Goal: Task Accomplishment & Management: Manage account settings

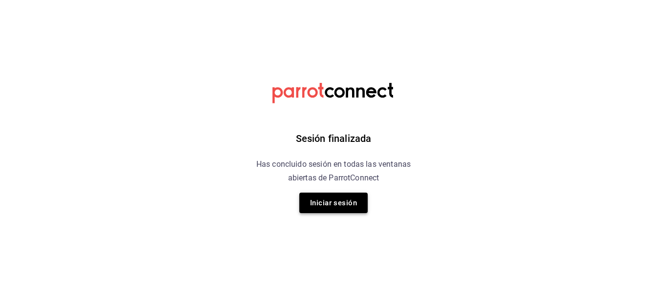
click at [337, 204] on button "Iniciar sesión" at bounding box center [333, 203] width 68 height 21
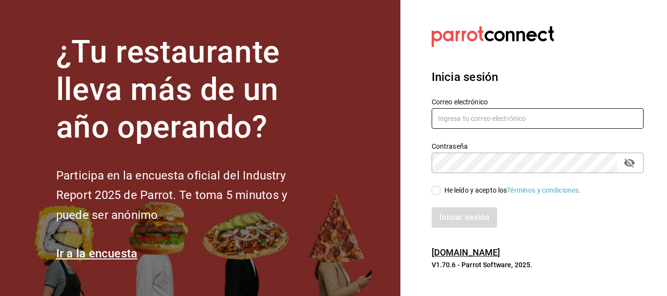
click at [482, 124] on input "text" at bounding box center [538, 118] width 212 height 21
paste input "[EMAIL_ADDRESS][DOMAIN_NAME]"
type input "[EMAIL_ADDRESS][DOMAIN_NAME]"
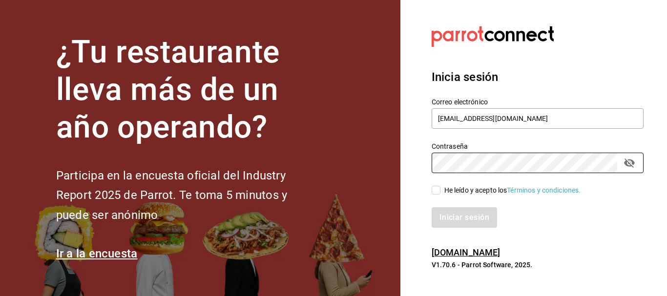
click at [434, 192] on input "He leído y acepto los Términos y condiciones." at bounding box center [436, 190] width 9 height 9
checkbox input "true"
click at [445, 222] on button "Iniciar sesión" at bounding box center [465, 218] width 66 height 21
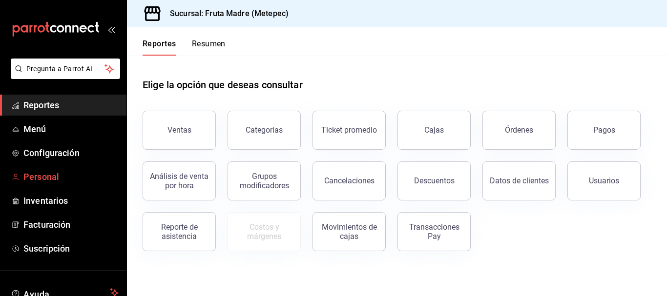
click at [59, 172] on span "Personal" at bounding box center [70, 176] width 95 height 13
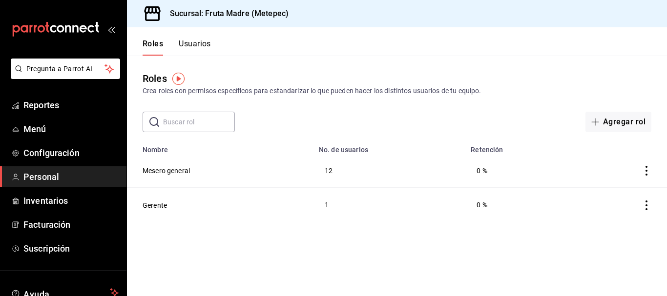
click at [194, 46] on button "Usuarios" at bounding box center [195, 47] width 32 height 17
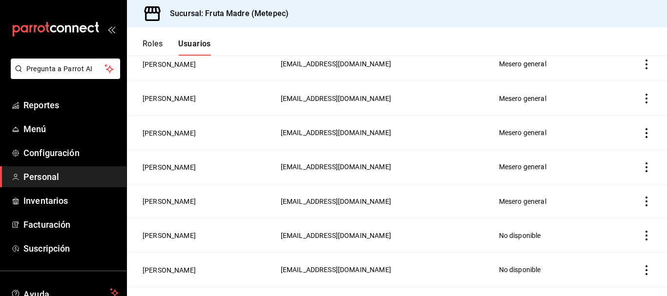
scroll to position [488, 0]
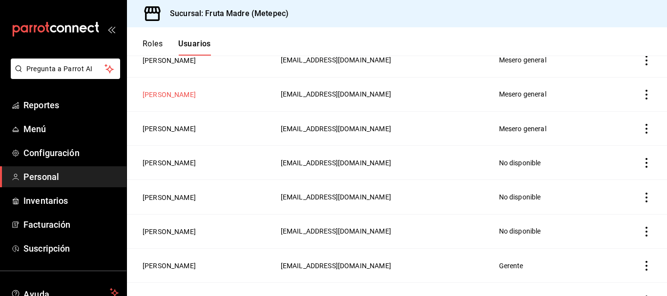
click at [167, 90] on button "[PERSON_NAME]" at bounding box center [169, 95] width 53 height 10
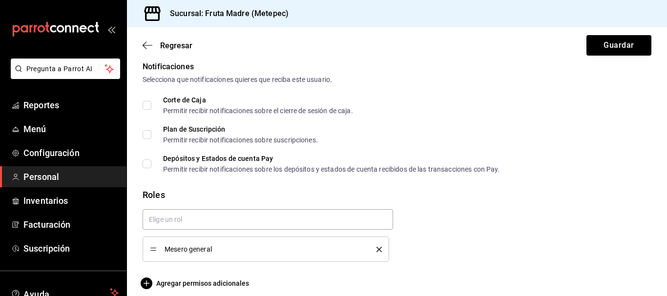
scroll to position [516, 0]
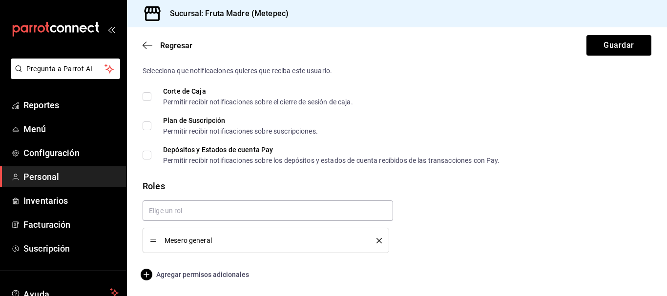
click at [151, 279] on icon "button" at bounding box center [147, 275] width 12 height 12
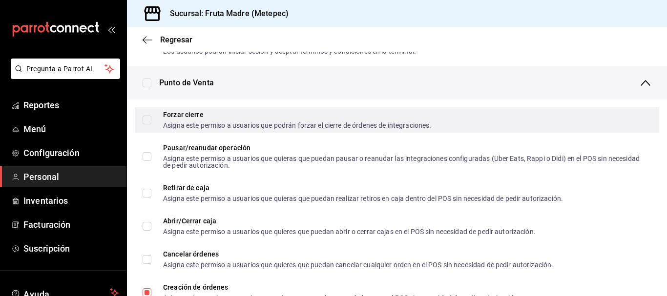
scroll to position [809, 0]
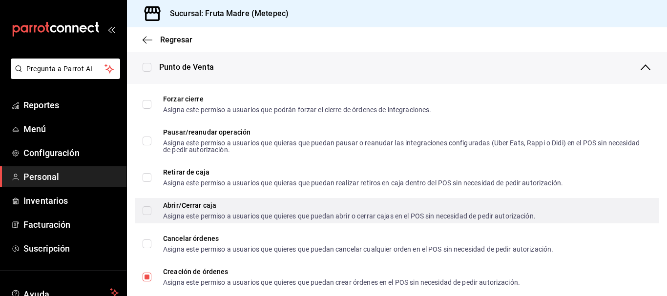
click at [147, 208] on input "Abrir/Cerrar caja Asigna este permiso a usuarios que quieres que puedan abrir o…" at bounding box center [147, 211] width 9 height 9
drag, startPoint x: 151, startPoint y: 215, endPoint x: 152, endPoint y: 220, distance: 4.9
click at [150, 215] on label "Abrir/Cerrar caja Asigna este permiso a usuarios que quieres que puedan abrir o…" at bounding box center [339, 211] width 393 height 18
checkbox input "false"
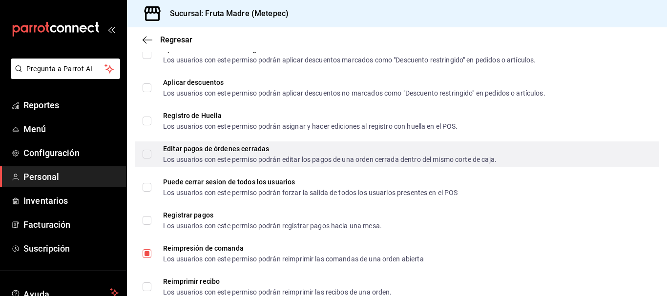
scroll to position [1346, 0]
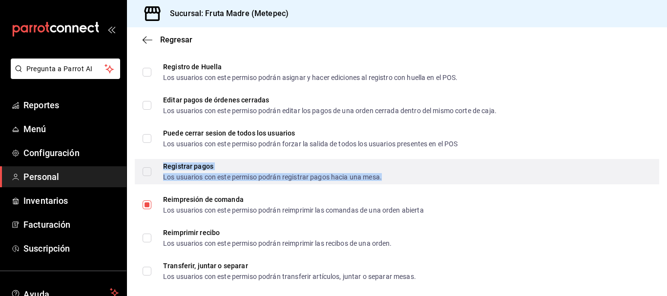
click at [201, 174] on div "Los usuarios con este permiso podrán registrar pagos hacia una mesa." at bounding box center [272, 177] width 219 height 7
checkbox input "true"
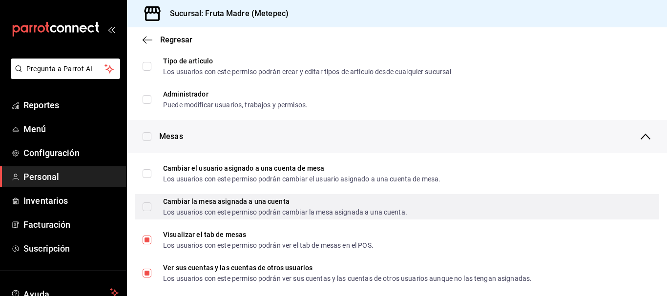
scroll to position [0, 0]
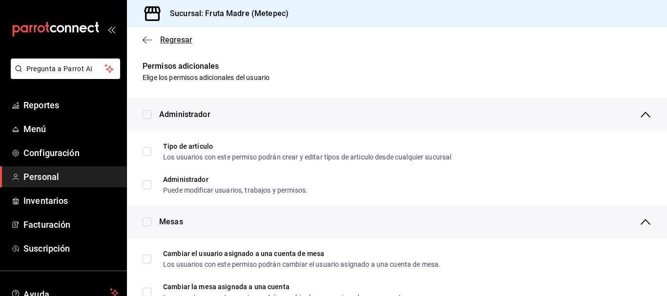
click at [147, 40] on icon "button" at bounding box center [148, 40] width 10 height 0
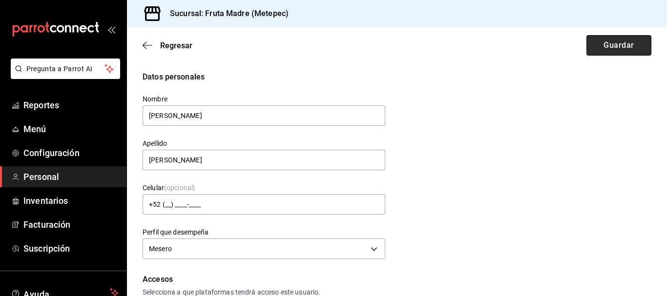
click at [612, 42] on button "Guardar" at bounding box center [618, 45] width 65 height 21
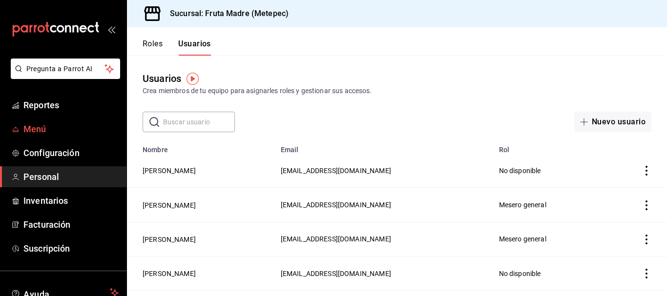
click at [45, 121] on link "Menú" at bounding box center [63, 129] width 126 height 21
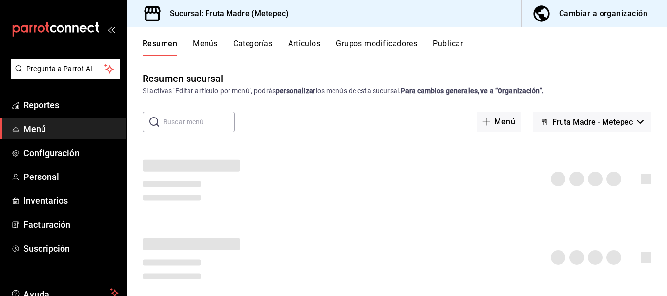
click at [592, 11] on div "Cambiar a organización" at bounding box center [603, 14] width 88 height 14
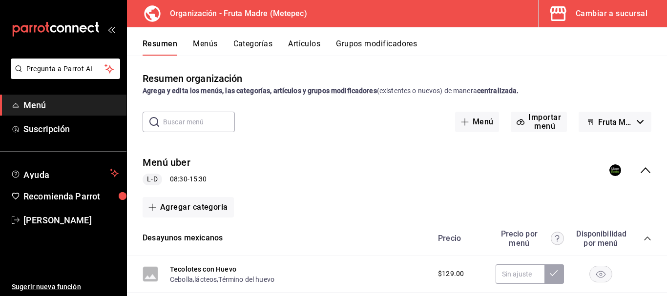
click at [295, 51] on button "Artículos" at bounding box center [304, 47] width 32 height 17
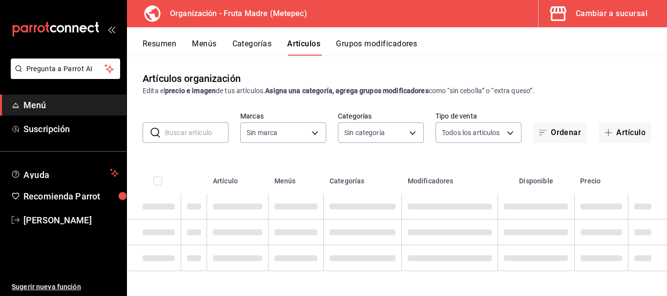
click at [202, 136] on input "text" at bounding box center [196, 133] width 63 height 20
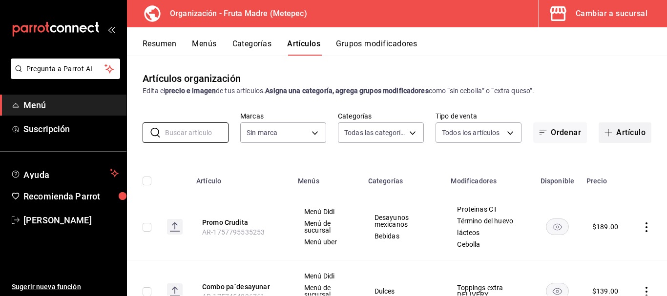
type input "8127372e-ef05-4b40-9f31-6ed731fbdd7d,96349be3-bf0f-4cbe-8215-ddcab16e271b,18f9d…"
type input "1926fcdf-d6c4-44b1-a2de-2af671467d5c,8fb0168a-9afc-4e48-b46d-141dafbc68aa"
click at [608, 136] on button "Artículo" at bounding box center [625, 133] width 53 height 21
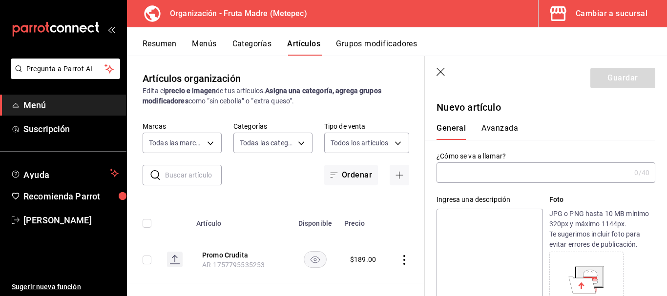
type input "AR-1758295564865"
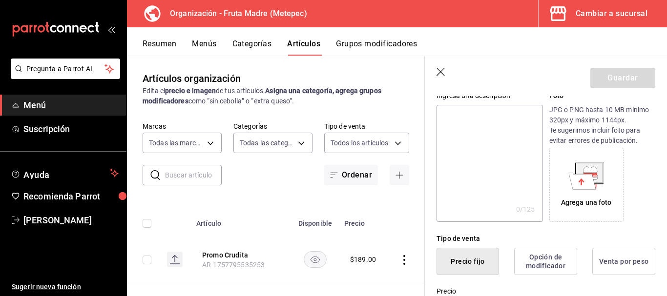
scroll to position [146, 0]
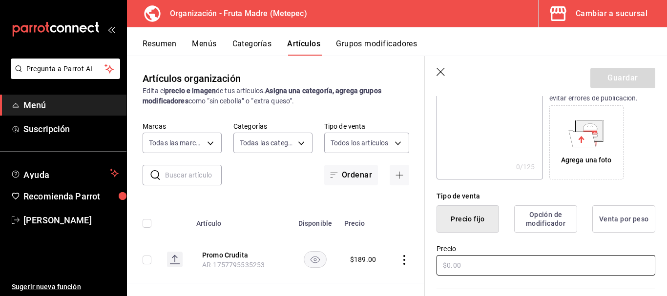
type input "Rol de canela"
click at [480, 266] on input "text" at bounding box center [546, 265] width 219 height 21
type input "$3.00"
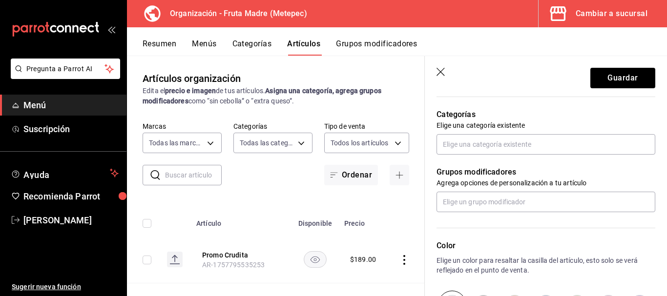
scroll to position [342, 0]
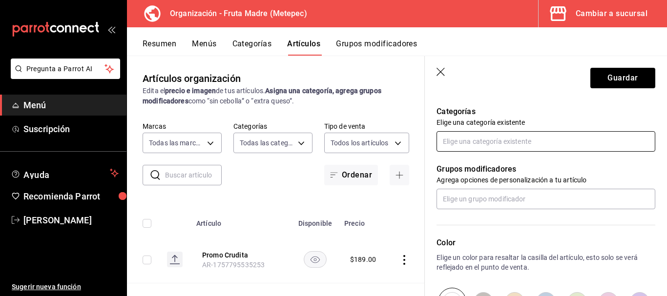
type input "$59.00"
click at [490, 142] on input "text" at bounding box center [546, 141] width 219 height 21
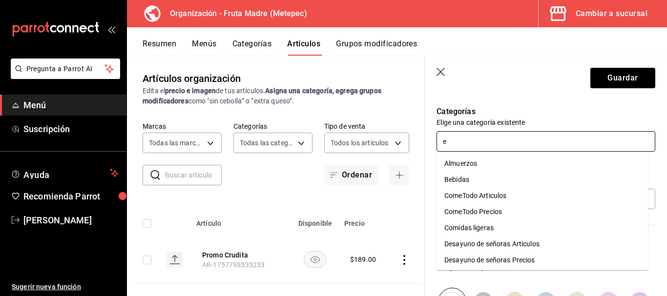
type input "en"
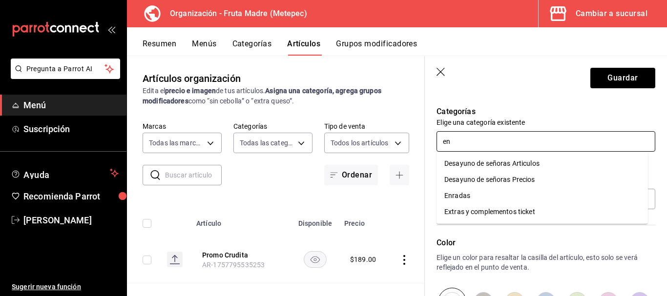
click at [468, 200] on li "Enradas" at bounding box center [542, 196] width 211 height 16
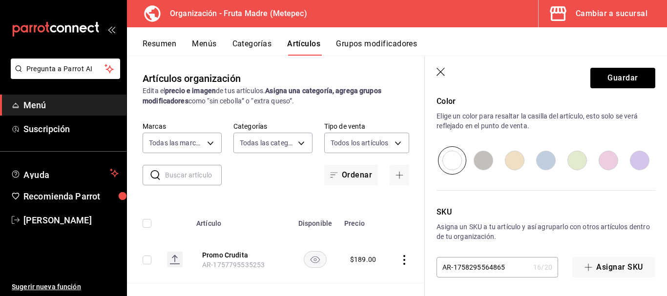
scroll to position [517, 0]
click at [597, 83] on button "Guardar" at bounding box center [622, 78] width 65 height 21
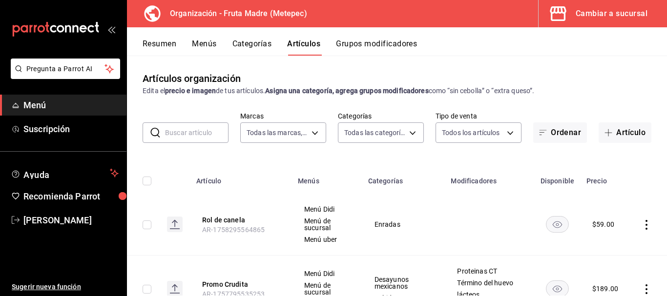
click at [165, 43] on button "Resumen" at bounding box center [160, 47] width 34 height 17
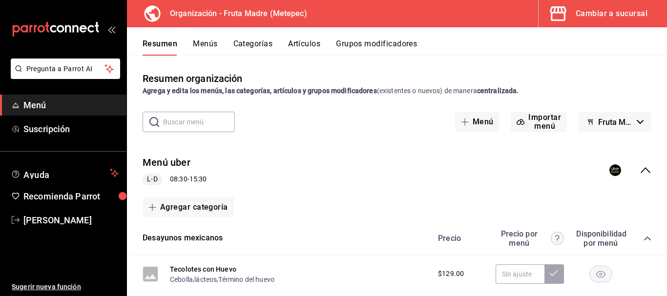
click at [207, 45] on button "Menús" at bounding box center [205, 47] width 24 height 17
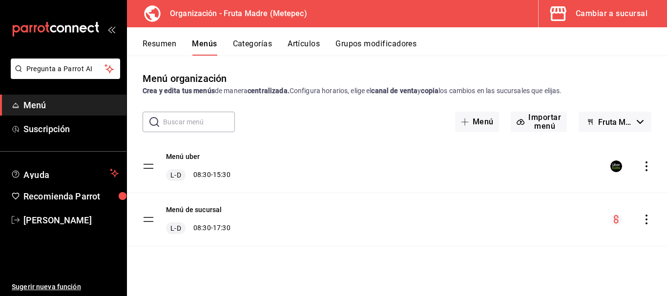
click at [646, 217] on icon "actions" at bounding box center [647, 220] width 10 height 10
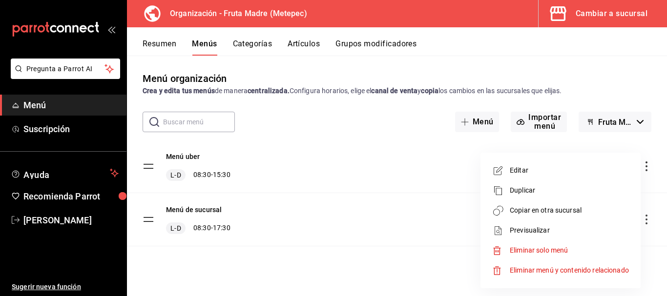
click at [524, 208] on span "Copiar en otra sucursal" at bounding box center [569, 211] width 119 height 10
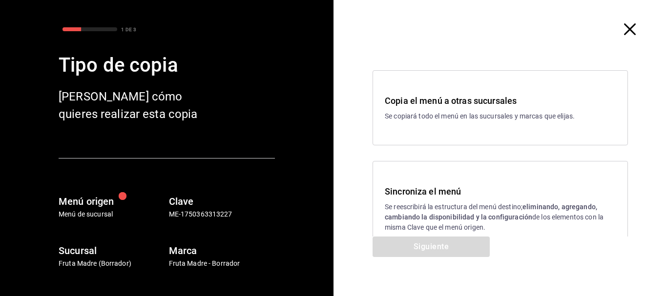
click at [491, 227] on p "Se reescribirá la estructura del menú destino; eliminando, agregando, cambiando…" at bounding box center [500, 217] width 231 height 31
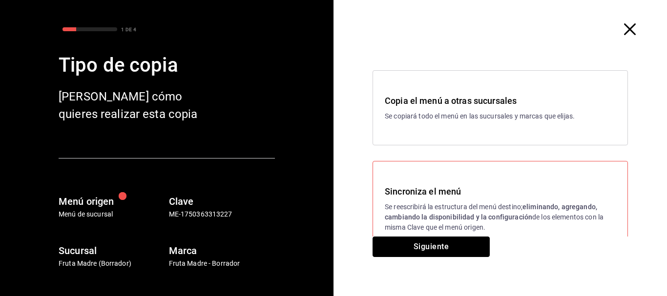
click at [466, 247] on button "Siguiente" at bounding box center [431, 247] width 117 height 21
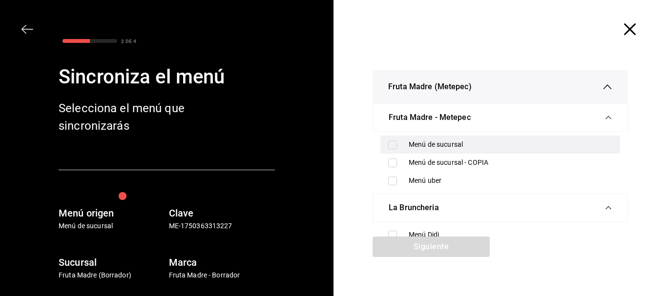
click at [458, 140] on div "Menú de sucursal" at bounding box center [511, 145] width 204 height 10
checkbox input "true"
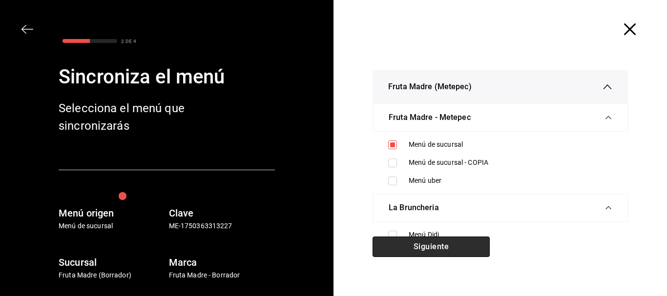
click at [437, 246] on button "Siguiente" at bounding box center [431, 247] width 117 height 21
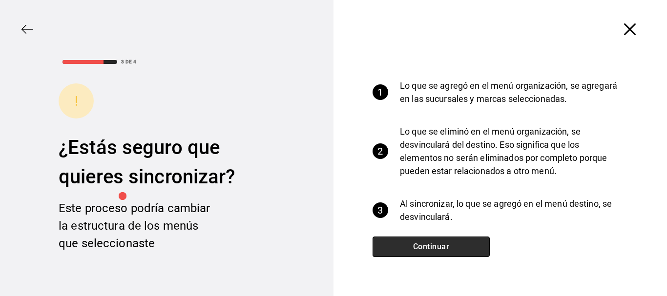
click at [444, 246] on button "Continuar" at bounding box center [431, 247] width 117 height 21
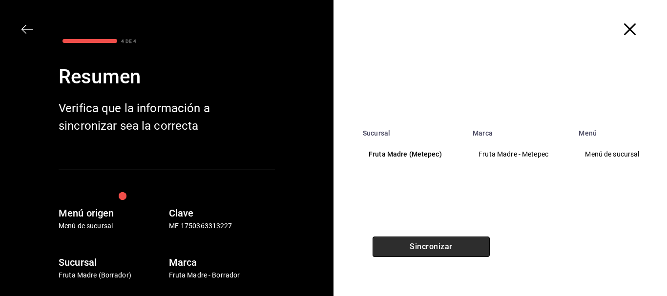
click at [446, 250] on button "Sincronizar" at bounding box center [431, 247] width 117 height 21
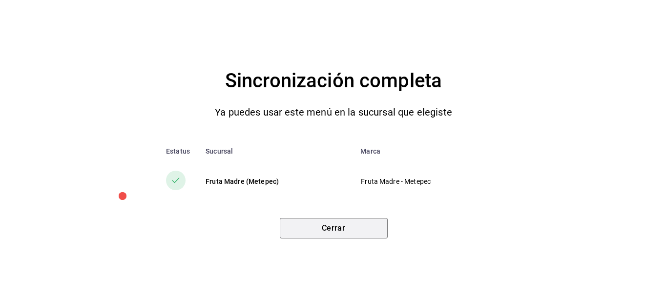
click at [368, 232] on button "Cerrar" at bounding box center [334, 228] width 108 height 21
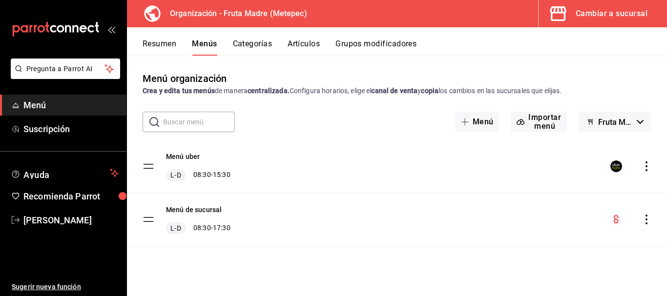
click at [646, 8] on div "Cambiar a sucursal" at bounding box center [612, 14] width 72 height 14
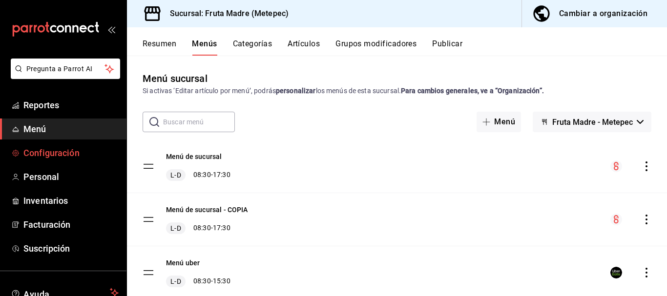
click at [68, 156] on span "Configuración" at bounding box center [70, 152] width 95 height 13
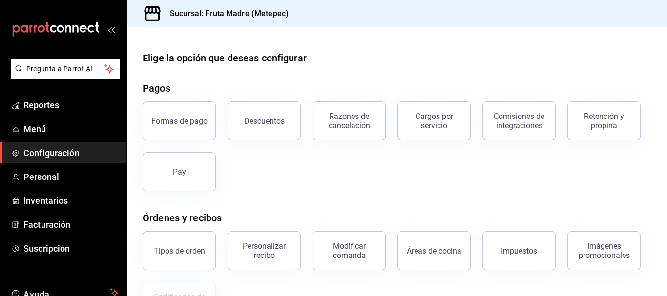
click at [268, 126] on button "Descuentos" at bounding box center [264, 121] width 73 height 39
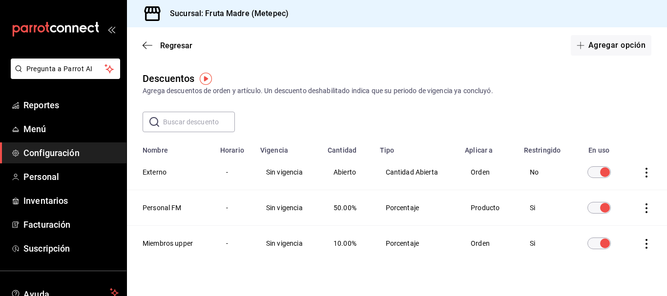
click at [594, 210] on input "discountsTable" at bounding box center [604, 208] width 35 height 12
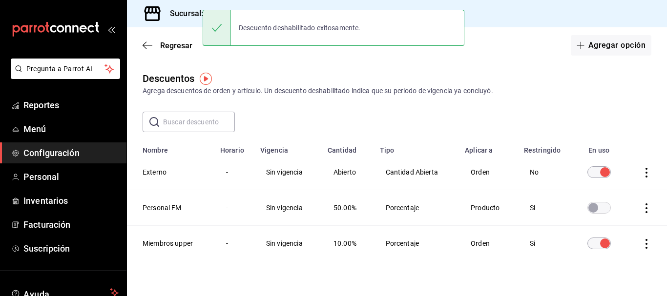
click at [587, 209] on input "discountsTable" at bounding box center [593, 208] width 35 height 12
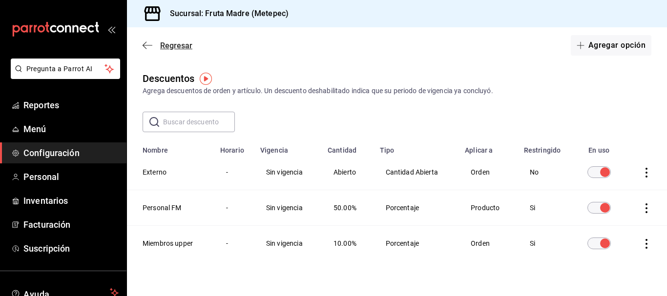
click at [146, 45] on icon "button" at bounding box center [148, 45] width 10 height 0
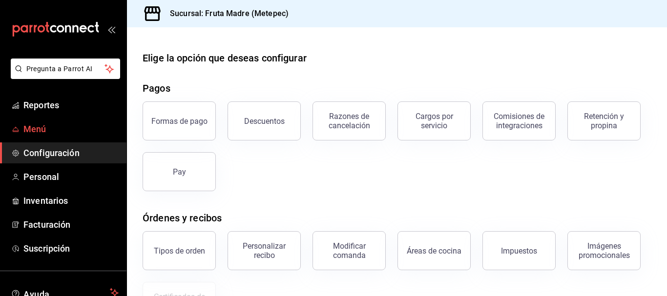
click at [42, 125] on span "Menú" at bounding box center [70, 129] width 95 height 13
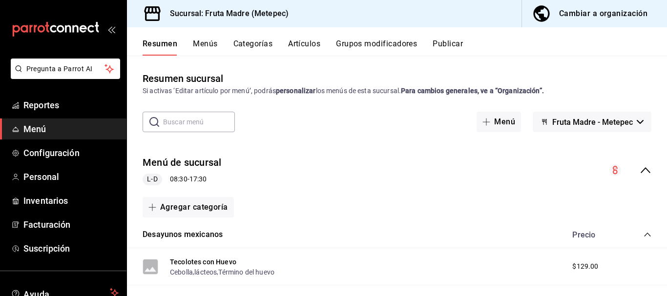
click at [570, 20] on div "Cambiar a organización" at bounding box center [603, 14] width 88 height 14
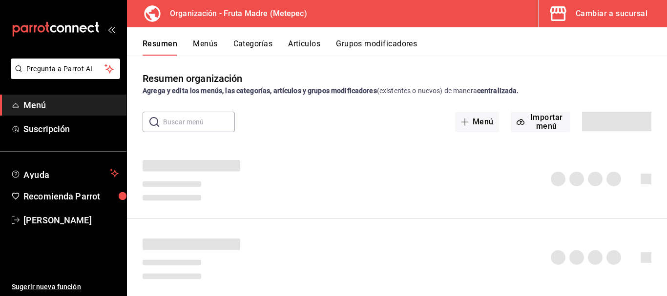
click at [374, 42] on button "Grupos modificadores" at bounding box center [376, 47] width 81 height 17
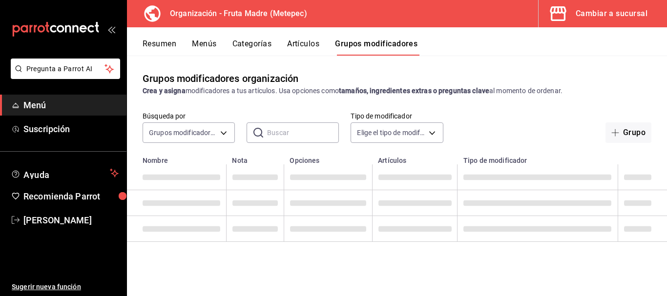
click at [253, 46] on button "Categorías" at bounding box center [252, 47] width 40 height 17
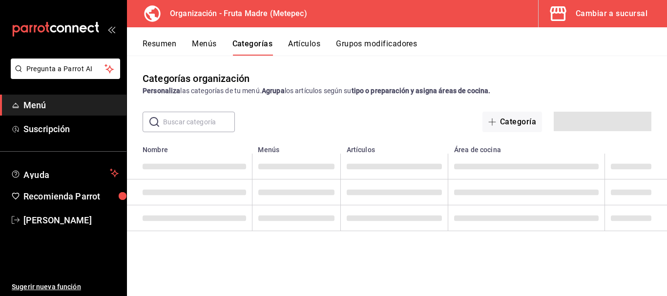
click at [515, 125] on div "Categoría" at bounding box center [553, 122] width 196 height 21
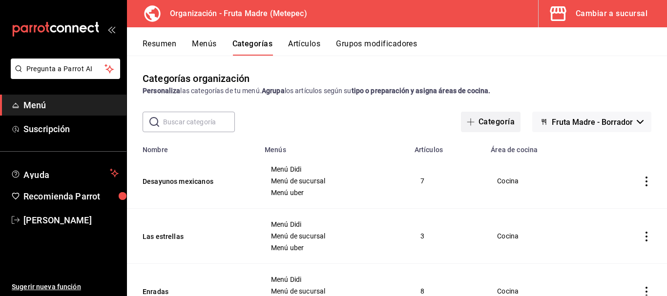
click at [484, 124] on button "Categoría" at bounding box center [491, 122] width 60 height 21
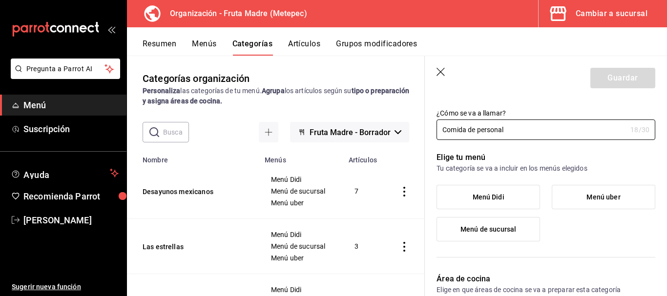
scroll to position [49, 0]
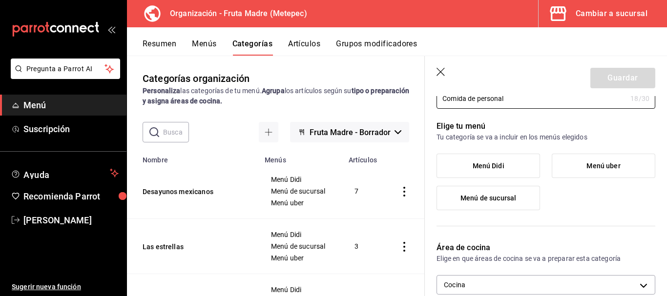
type input "Comida de personal"
click at [477, 198] on span "Menú de sucursal" at bounding box center [488, 198] width 56 height 8
click at [0, 0] on input "Menú de sucursal" at bounding box center [0, 0] width 0 height 0
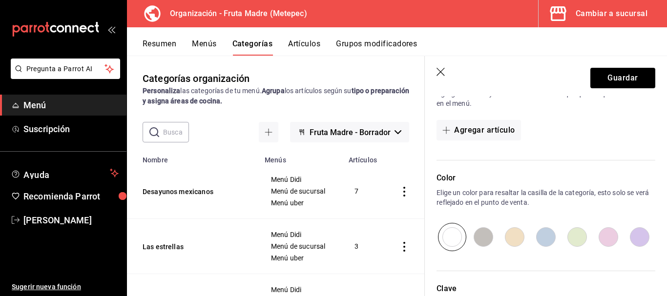
scroll to position [279, 0]
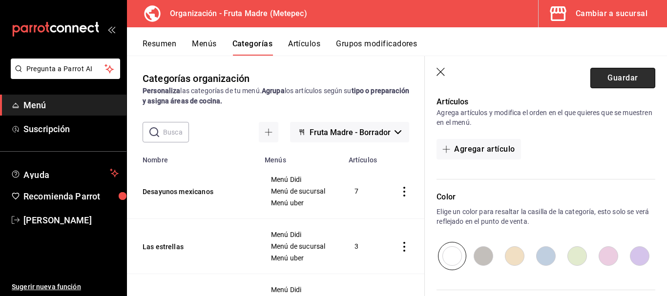
click at [608, 73] on button "Guardar" at bounding box center [622, 78] width 65 height 21
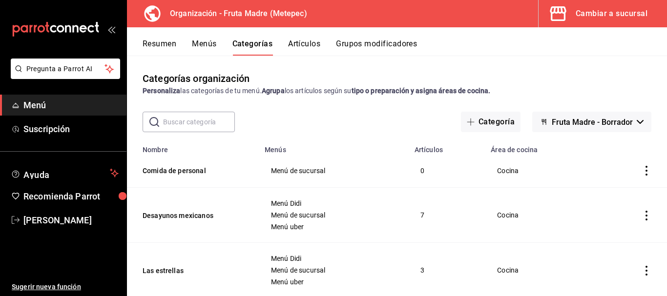
click at [301, 42] on button "Artículos" at bounding box center [304, 47] width 32 height 17
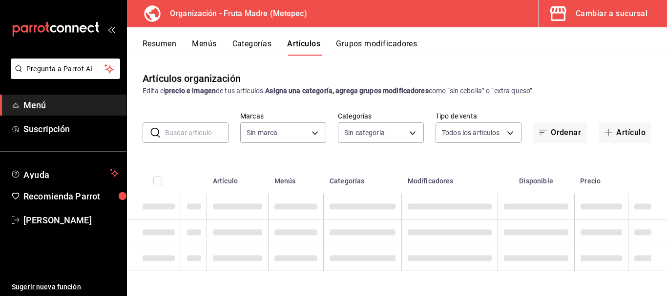
click at [625, 131] on button "Artículo" at bounding box center [625, 133] width 53 height 21
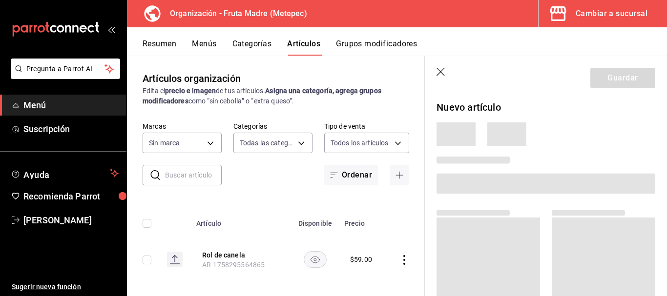
type input "1142a825-2c78-4431-b7ef-b1156f18f6dd,8127372e-ef05-4b40-9f31-6ed731fbdd7d,96349…"
type input "1926fcdf-d6c4-44b1-a2de-2af671467d5c,8fb0168a-9afc-4e48-b46d-141dafbc68aa"
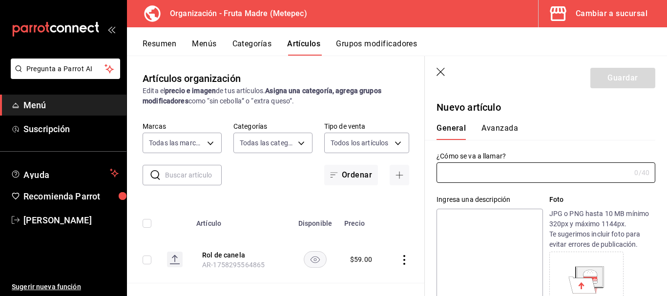
type input "AR-1758295877279"
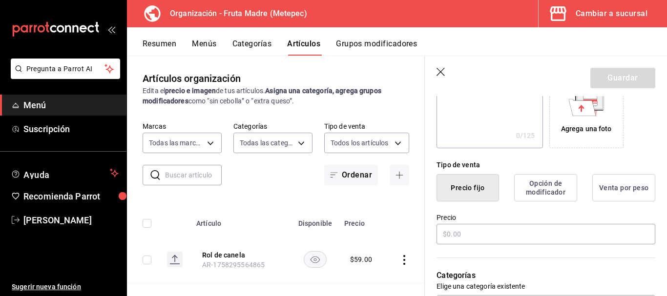
scroll to position [195, 0]
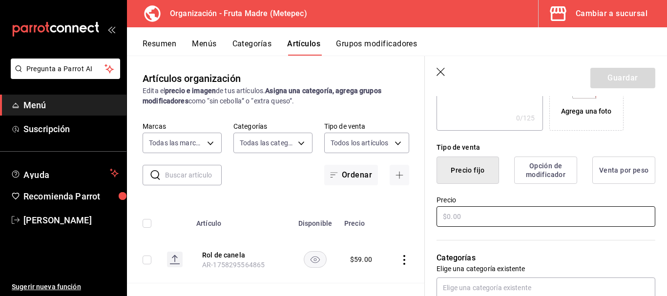
type input "Platillo armado (personal)"
click at [492, 219] on input "text" at bounding box center [546, 217] width 219 height 21
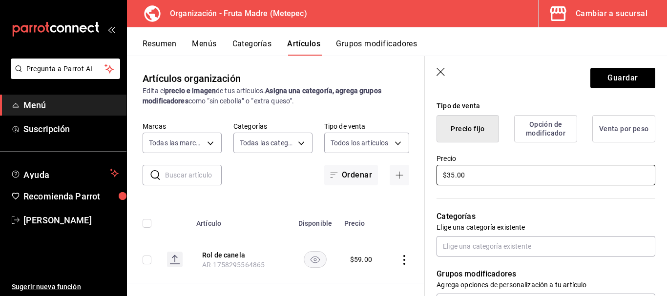
scroll to position [293, 0]
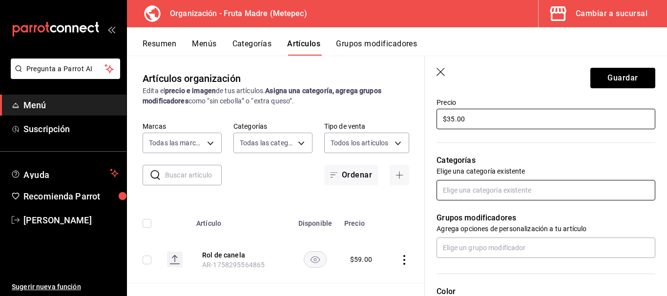
type input "$35.00"
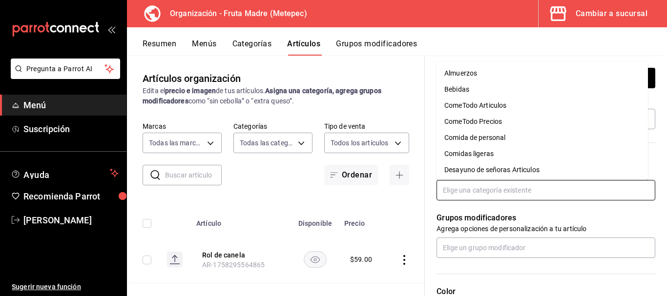
click at [478, 191] on input "text" at bounding box center [546, 190] width 219 height 21
click at [502, 139] on li "Comida de personal" at bounding box center [542, 138] width 211 height 16
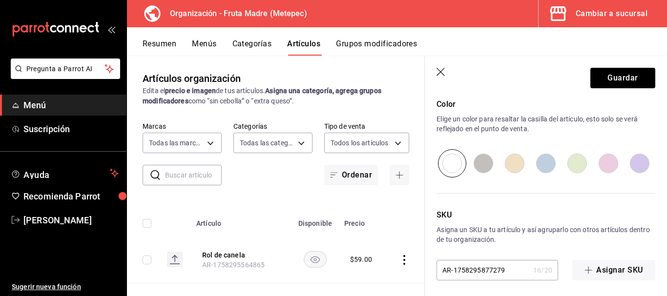
scroll to position [517, 0]
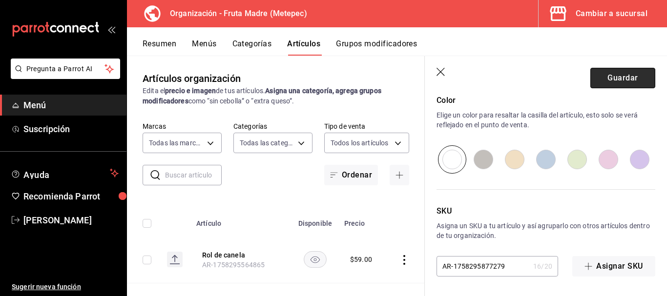
click at [618, 80] on button "Guardar" at bounding box center [622, 78] width 65 height 21
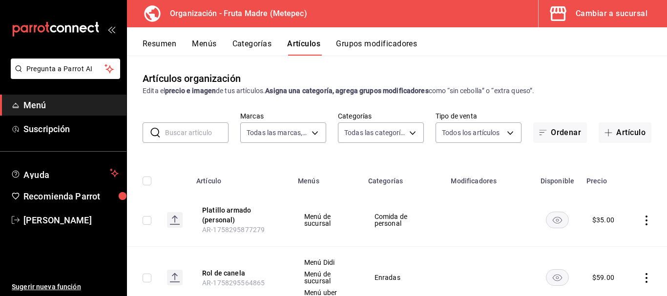
drag, startPoint x: 599, startPoint y: 139, endPoint x: 603, endPoint y: 165, distance: 26.7
click at [600, 140] on button "Artículo" at bounding box center [625, 133] width 53 height 21
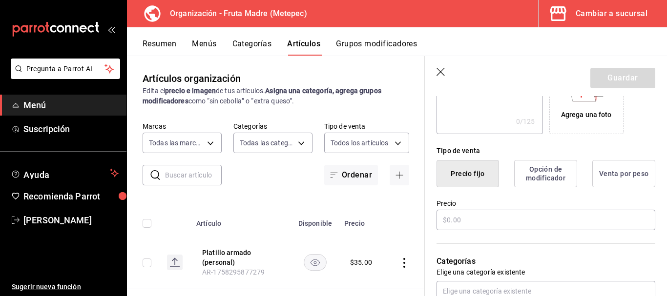
scroll to position [195, 0]
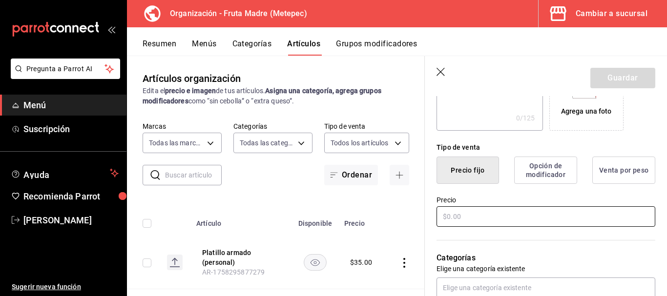
type input "Platillo de cometodo (personal)"
click at [505, 217] on input "text" at bounding box center [546, 217] width 219 height 21
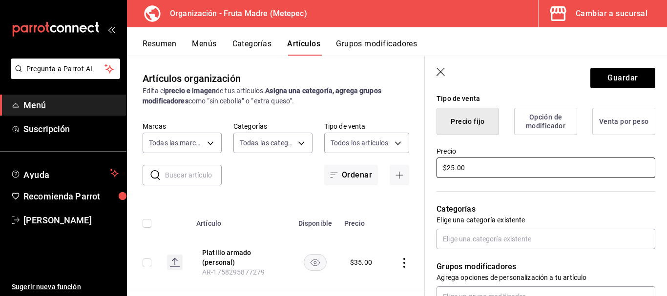
scroll to position [293, 0]
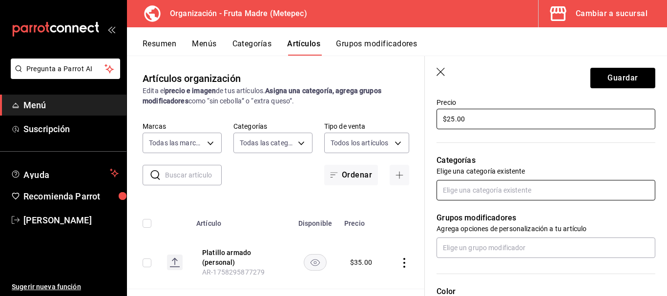
type input "$25.00"
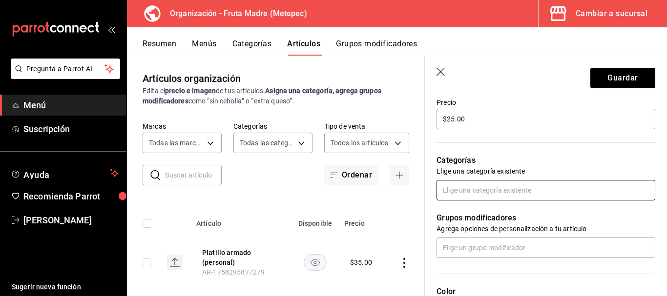
click at [559, 191] on input "text" at bounding box center [546, 190] width 219 height 21
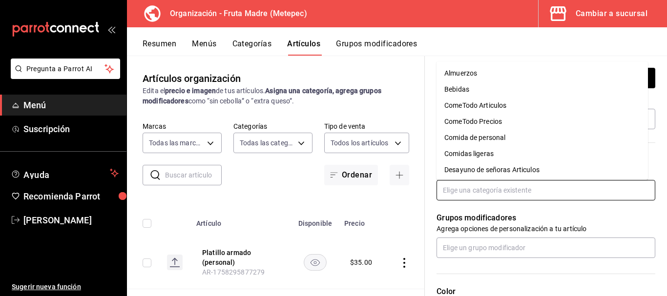
click at [538, 137] on li "Comida de personal" at bounding box center [542, 138] width 211 height 16
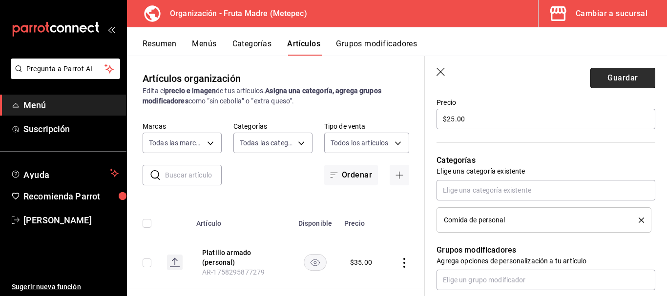
click at [614, 80] on button "Guardar" at bounding box center [622, 78] width 65 height 21
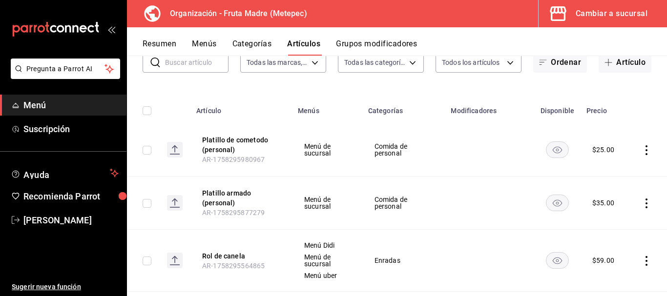
scroll to position [49, 0]
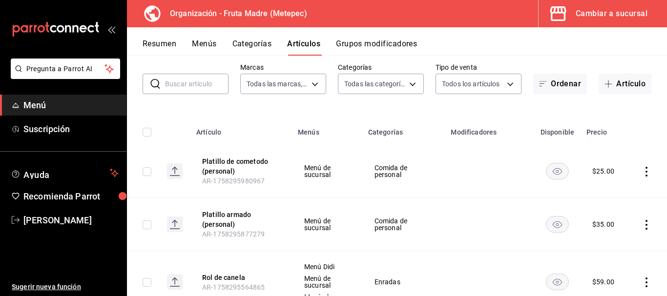
click at [208, 46] on button "Menús" at bounding box center [204, 47] width 24 height 17
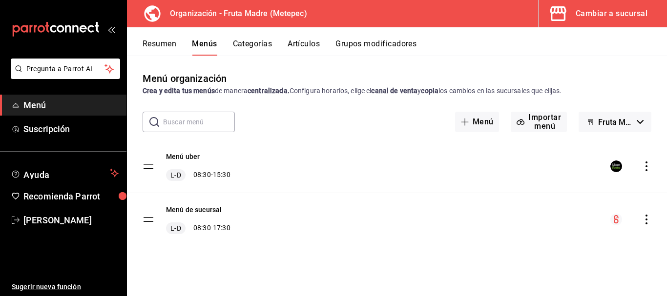
click at [645, 221] on icon "actions" at bounding box center [647, 220] width 10 height 10
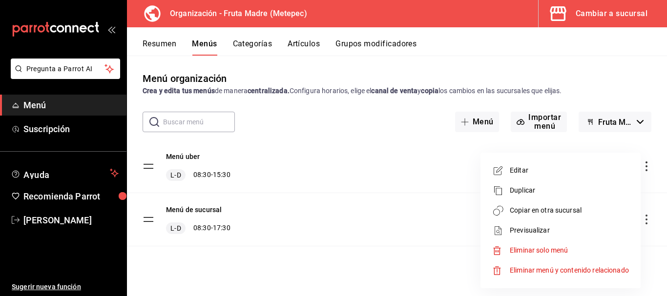
click at [533, 206] on span "Copiar en otra sucursal" at bounding box center [569, 211] width 119 height 10
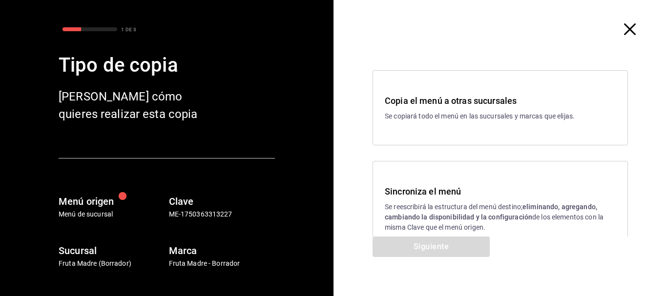
click at [451, 209] on p "Se reescribirá la estructura del menú destino; eliminando, agregando, cambiando…" at bounding box center [500, 217] width 231 height 31
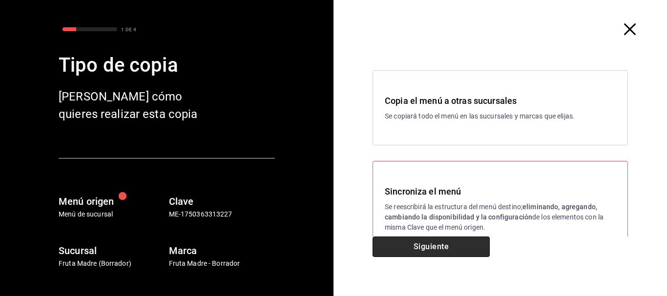
click at [450, 245] on button "Siguiente" at bounding box center [431, 247] width 117 height 21
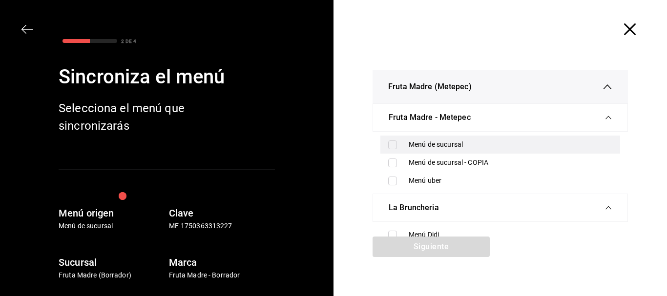
click at [449, 142] on div "Menú de sucursal" at bounding box center [511, 145] width 204 height 10
checkbox input "true"
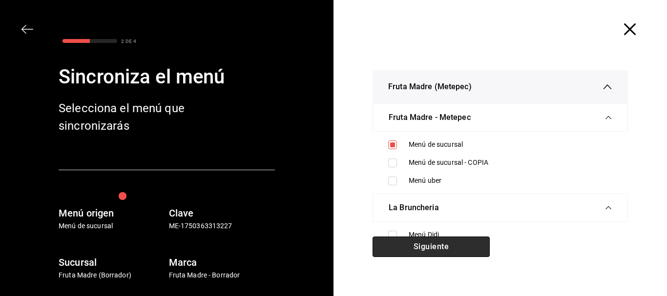
click at [452, 242] on button "Siguiente" at bounding box center [431, 247] width 117 height 21
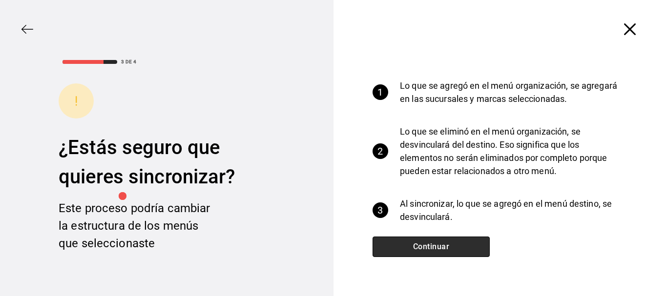
click at [455, 248] on button "Continuar" at bounding box center [431, 247] width 117 height 21
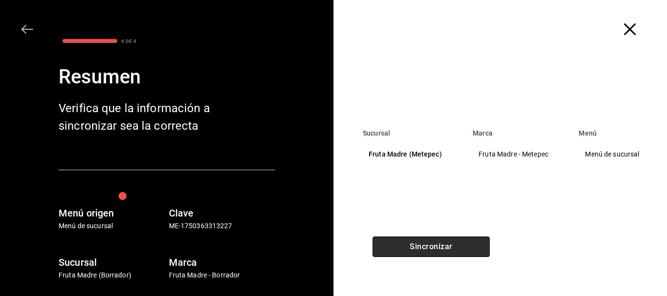
click at [450, 250] on button "Sincronizar" at bounding box center [431, 247] width 117 height 21
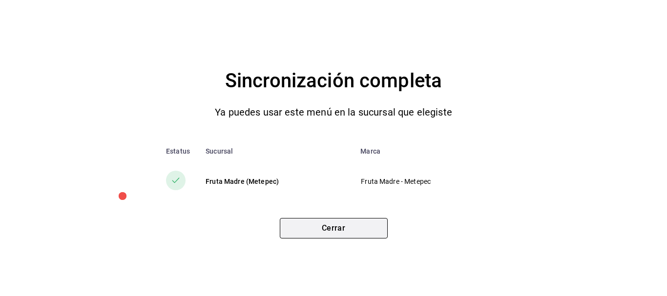
click at [308, 223] on button "Cerrar" at bounding box center [334, 228] width 108 height 21
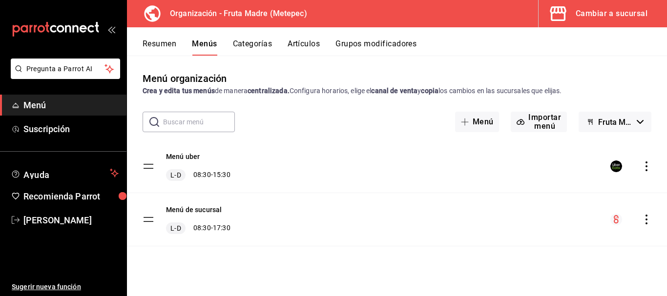
click at [617, 11] on div "Cambiar a sucursal" at bounding box center [612, 14] width 72 height 14
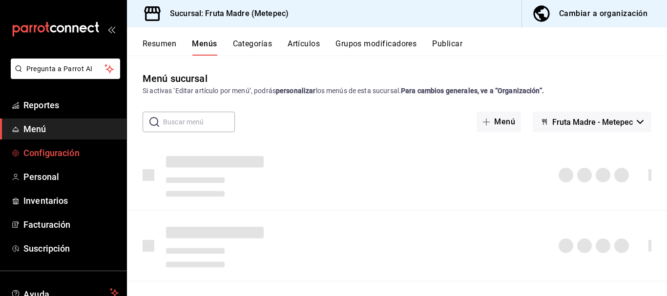
click at [62, 159] on span "Configuración" at bounding box center [70, 152] width 95 height 13
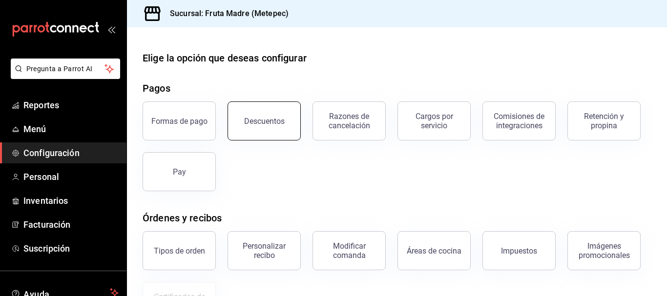
click at [285, 137] on button "Descuentos" at bounding box center [264, 121] width 73 height 39
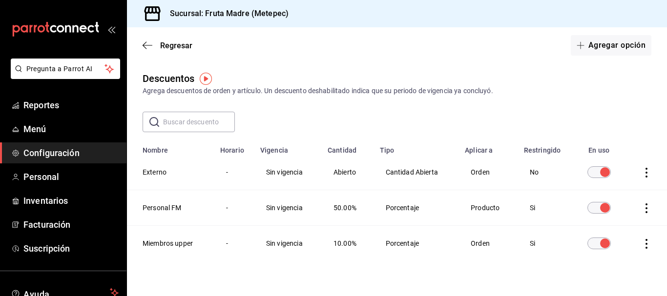
click at [642, 206] on icon "actions" at bounding box center [647, 209] width 10 height 10
click at [608, 269] on div at bounding box center [333, 148] width 667 height 296
click at [529, 207] on td "Si" at bounding box center [545, 208] width 55 height 36
click at [642, 171] on icon "actions" at bounding box center [647, 173] width 10 height 10
click at [603, 190] on span "Eliminar" at bounding box center [595, 186] width 42 height 12
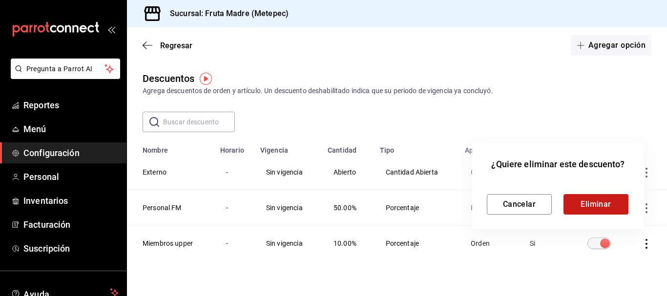
click at [601, 204] on button "Eliminar" at bounding box center [595, 204] width 65 height 21
